Goal: Entertainment & Leisure: Consume media (video, audio)

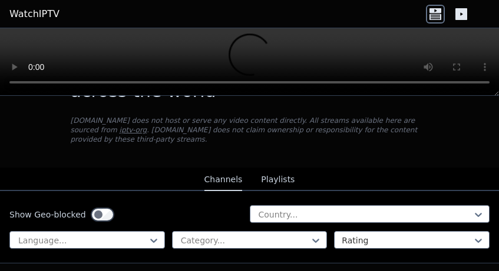
scroll to position [40, 0]
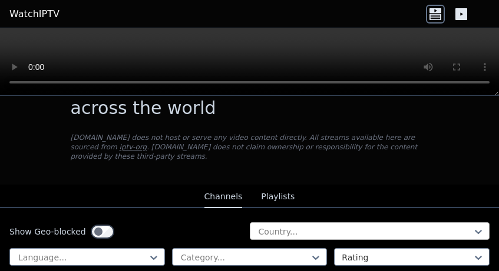
click at [273, 226] on div at bounding box center [365, 232] width 216 height 12
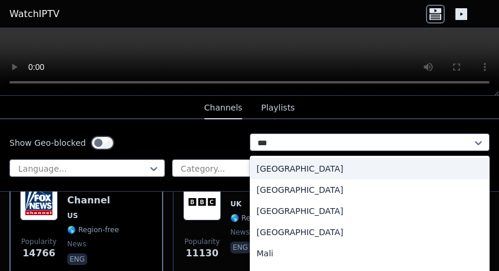
scroll to position [0, 0]
type input "****"
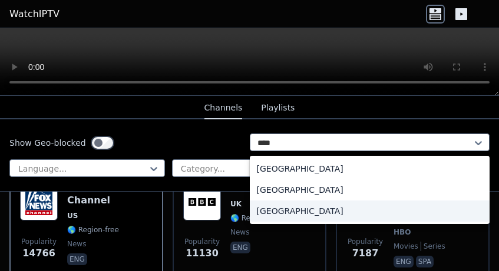
click at [289, 204] on div "[GEOGRAPHIC_DATA]" at bounding box center [370, 211] width 240 height 21
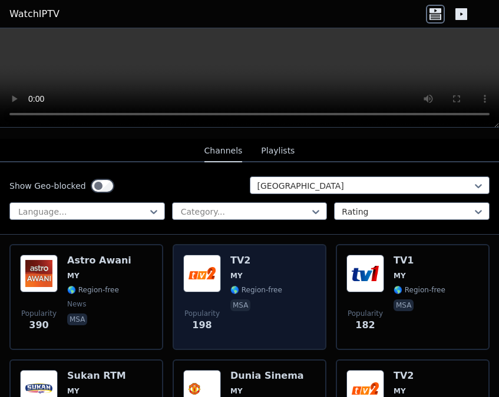
scroll to position [59, 0]
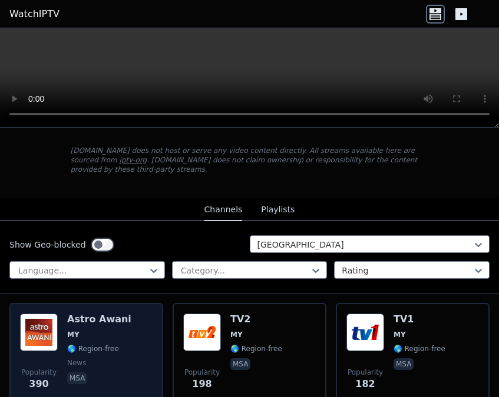
click at [117, 271] on span "MY" at bounding box center [99, 334] width 64 height 9
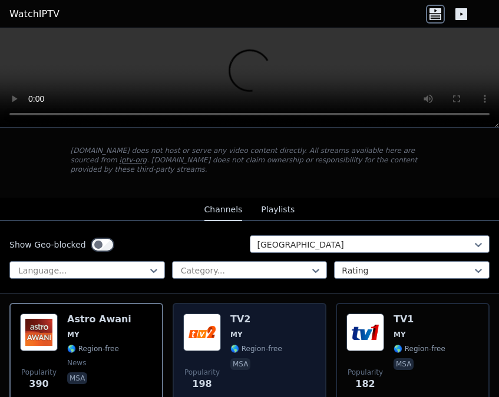
click at [252, 271] on span "MY" at bounding box center [256, 334] width 52 height 9
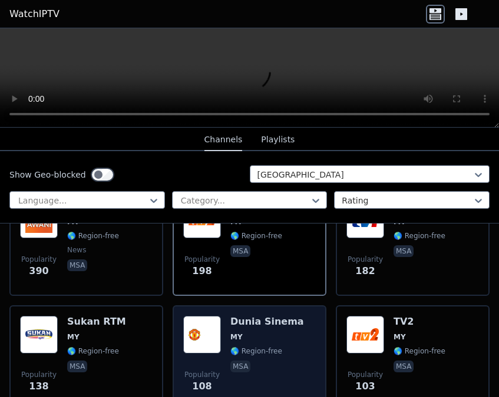
scroll to position [177, 0]
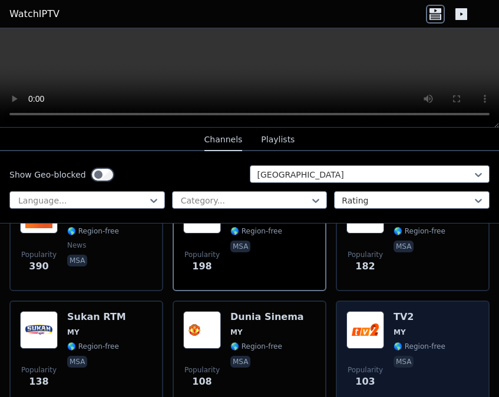
click at [422, 271] on span "🌎 Region-free" at bounding box center [419, 346] width 52 height 9
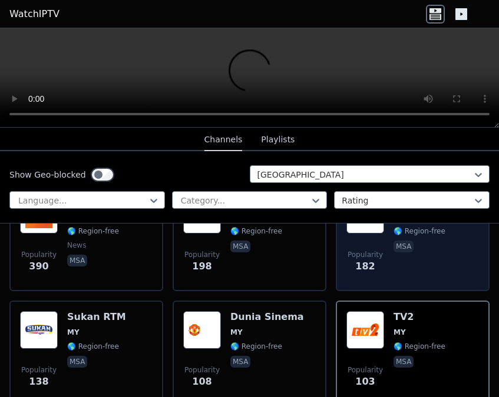
click at [376, 253] on span "Popularity 182" at bounding box center [365, 262] width 38 height 38
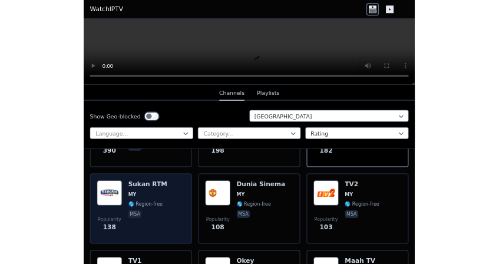
scroll to position [294, 0]
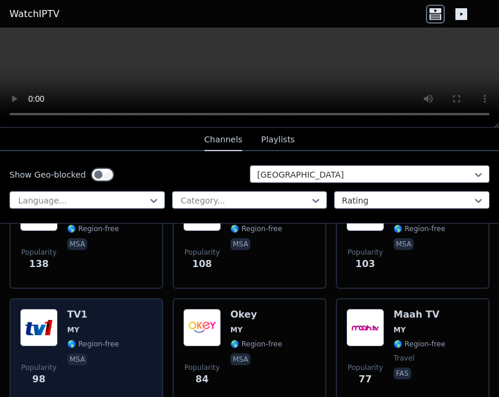
click at [129, 271] on div "Popularity 98 TV1 MY 🌎 Region-free msa" at bounding box center [86, 351] width 132 height 85
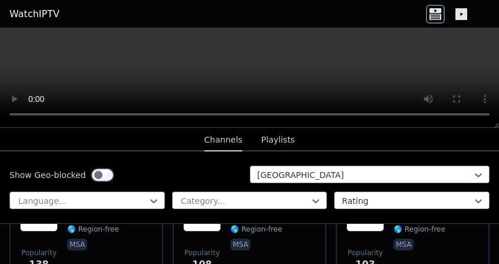
click at [276, 144] on button "Playlists" at bounding box center [278, 140] width 34 height 22
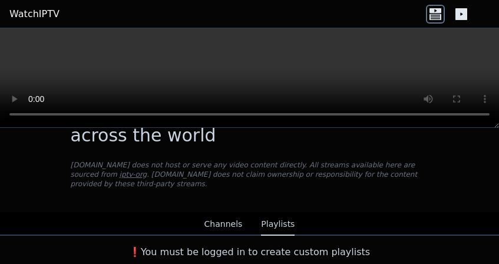
scroll to position [35, 0]
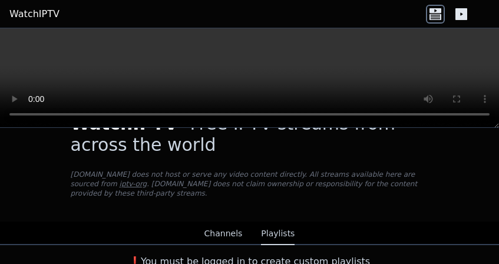
click at [18, 14] on link "WatchIPTV" at bounding box center [34, 14] width 50 height 14
